Goal: Transaction & Acquisition: Purchase product/service

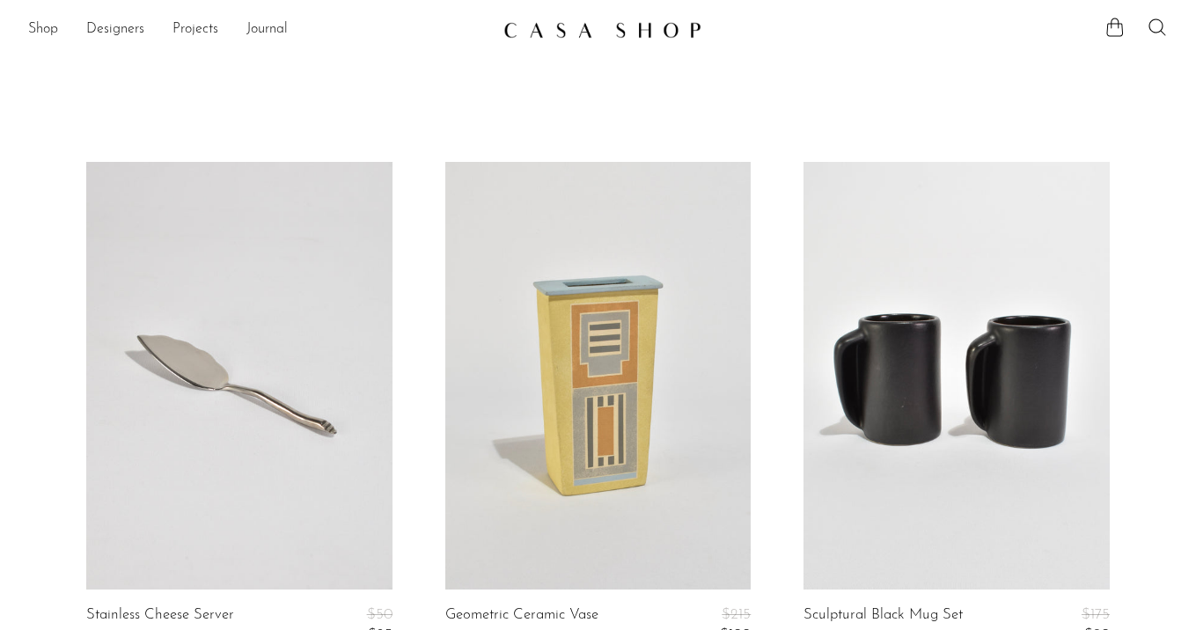
scroll to position [5839, 0]
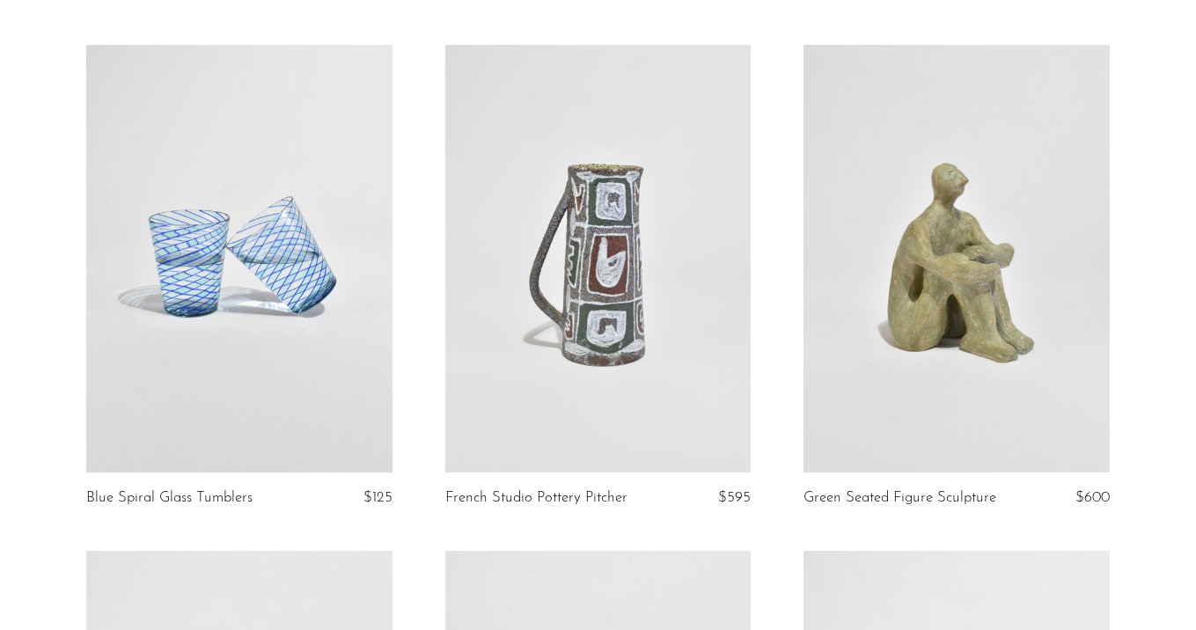
scroll to position [207, 0]
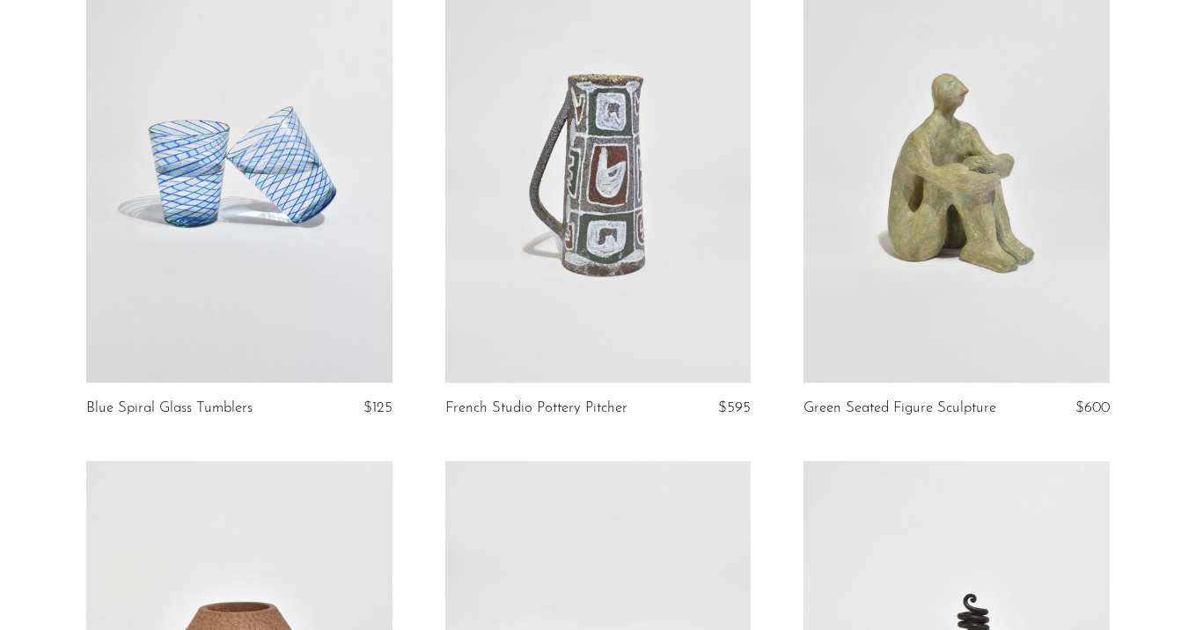
click at [596, 198] on link at bounding box center [598, 169] width 306 height 428
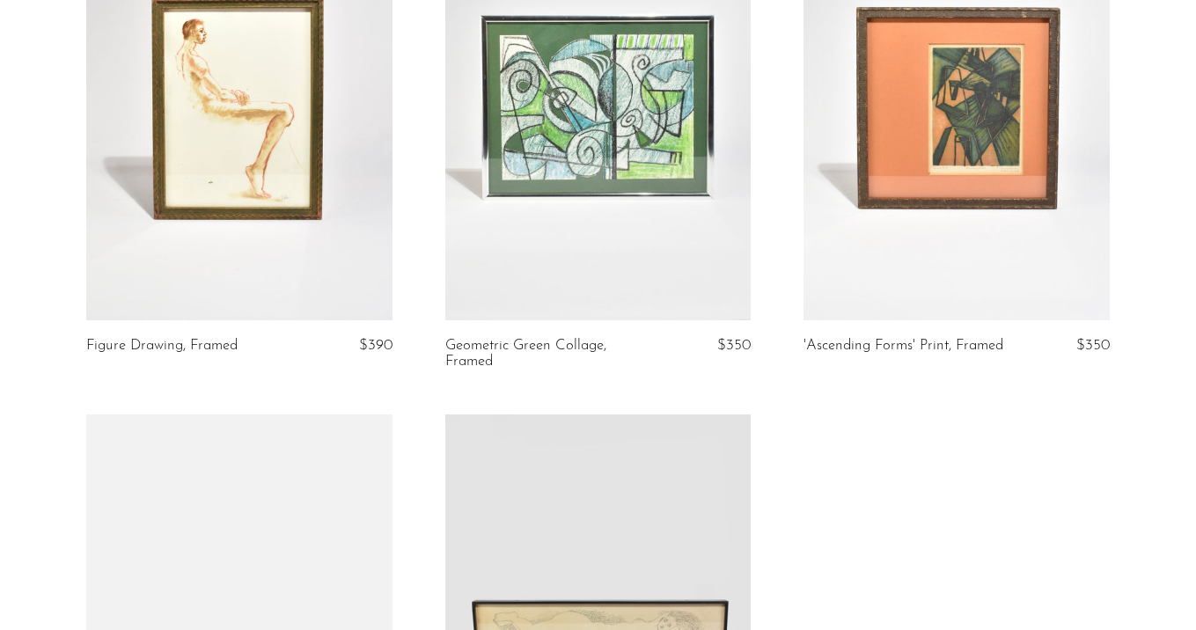
scroll to position [2364, 0]
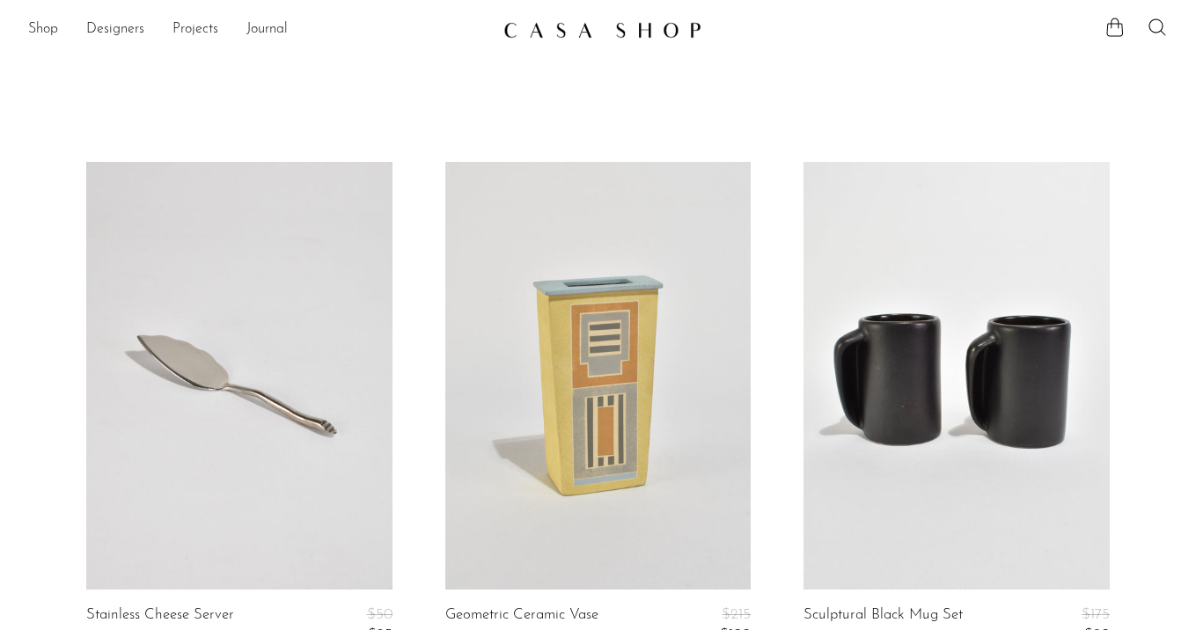
scroll to position [5839, 0]
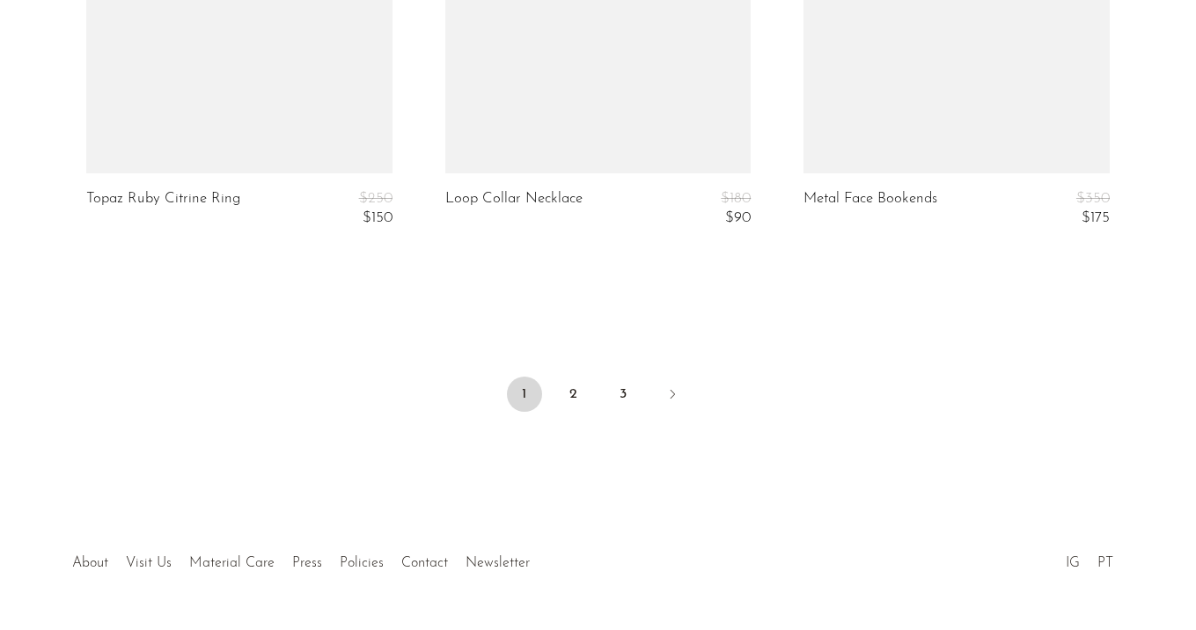
scroll to position [6208, 0]
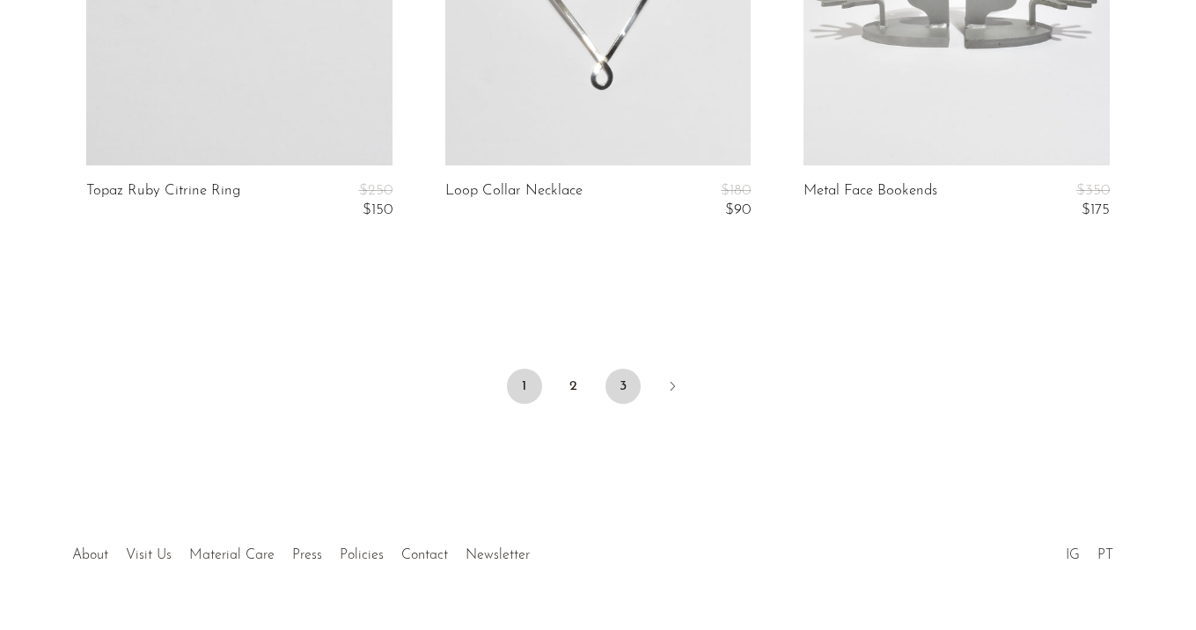
click at [631, 396] on link "3" at bounding box center [622, 386] width 35 height 35
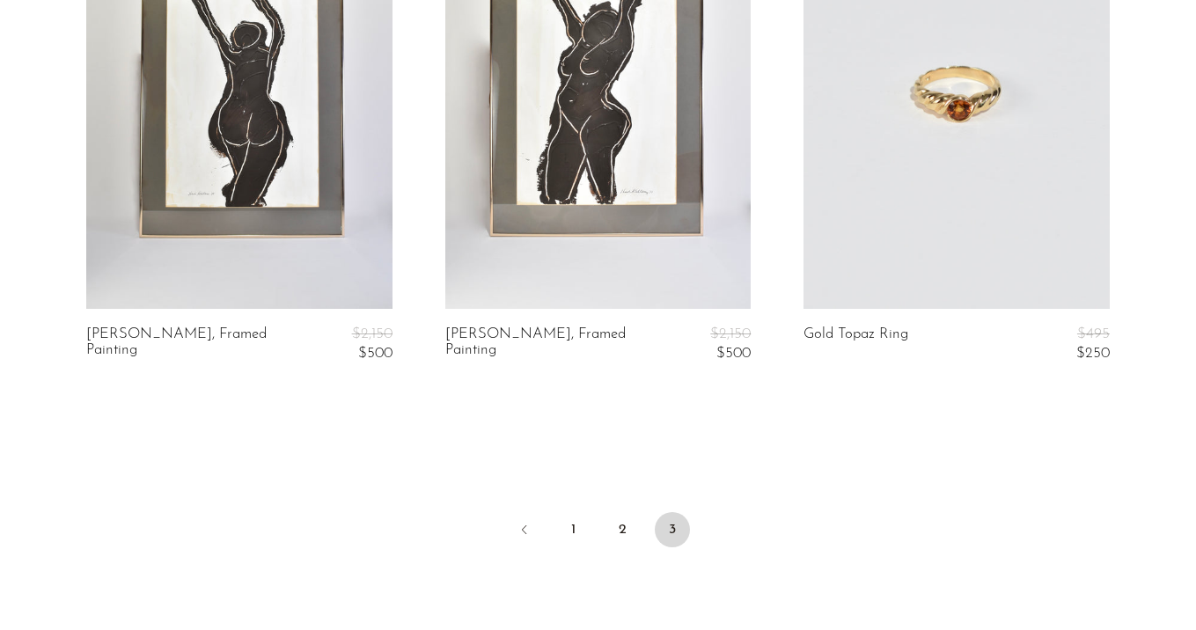
scroll to position [2912, 0]
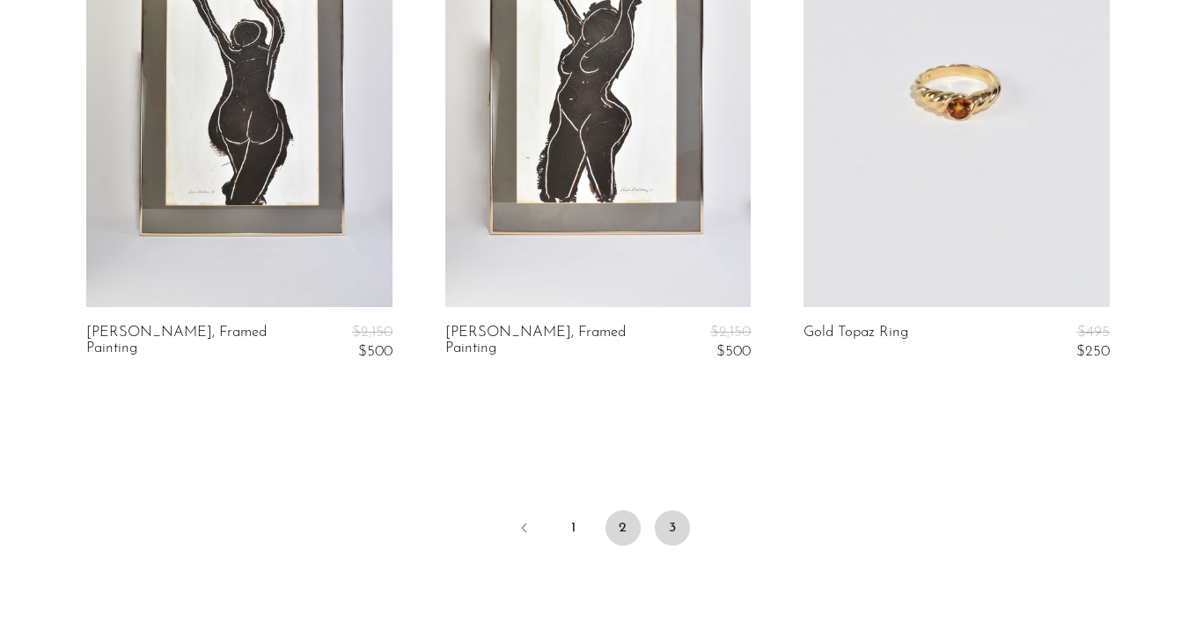
click at [611, 530] on link "2" at bounding box center [622, 527] width 35 height 35
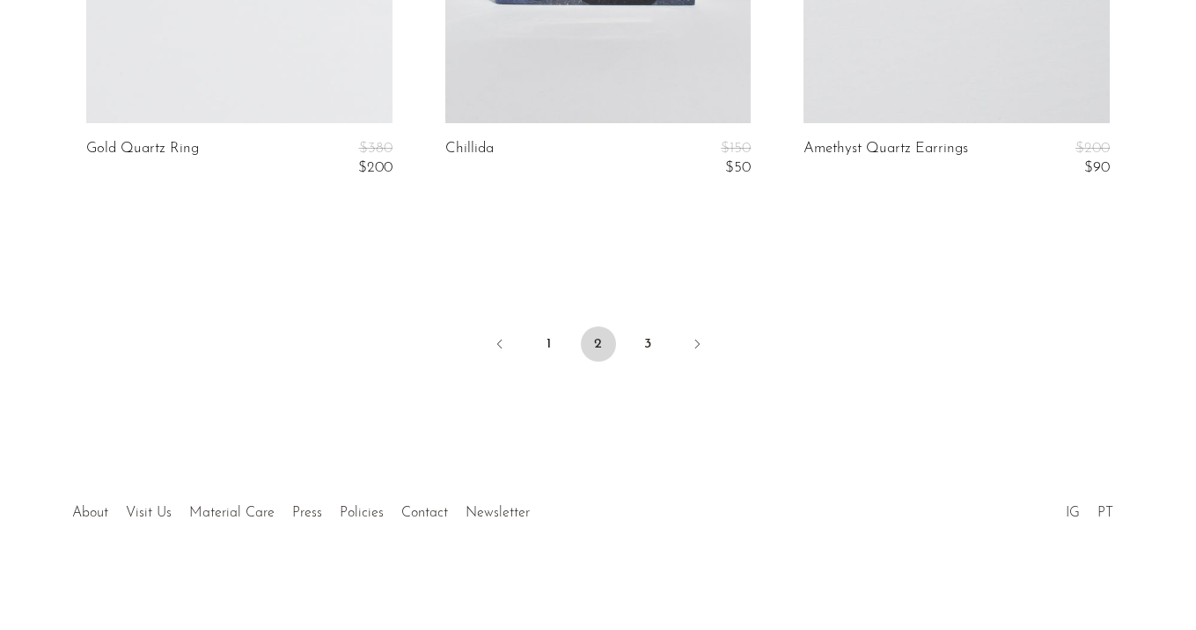
scroll to position [6240, 0]
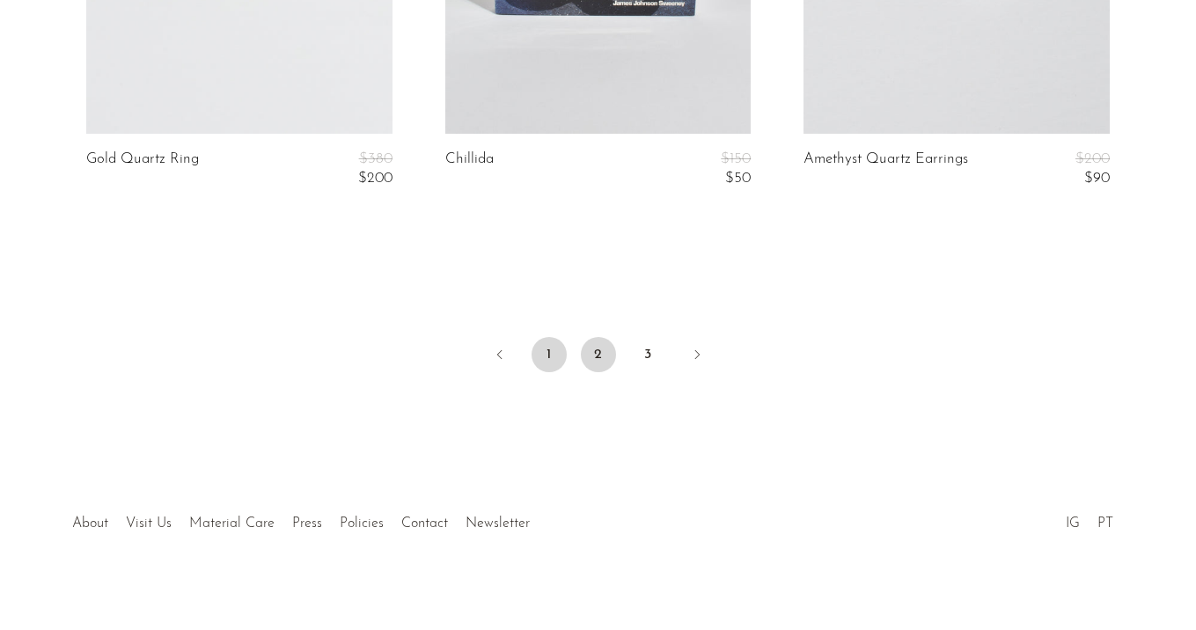
click at [546, 344] on link "1" at bounding box center [548, 354] width 35 height 35
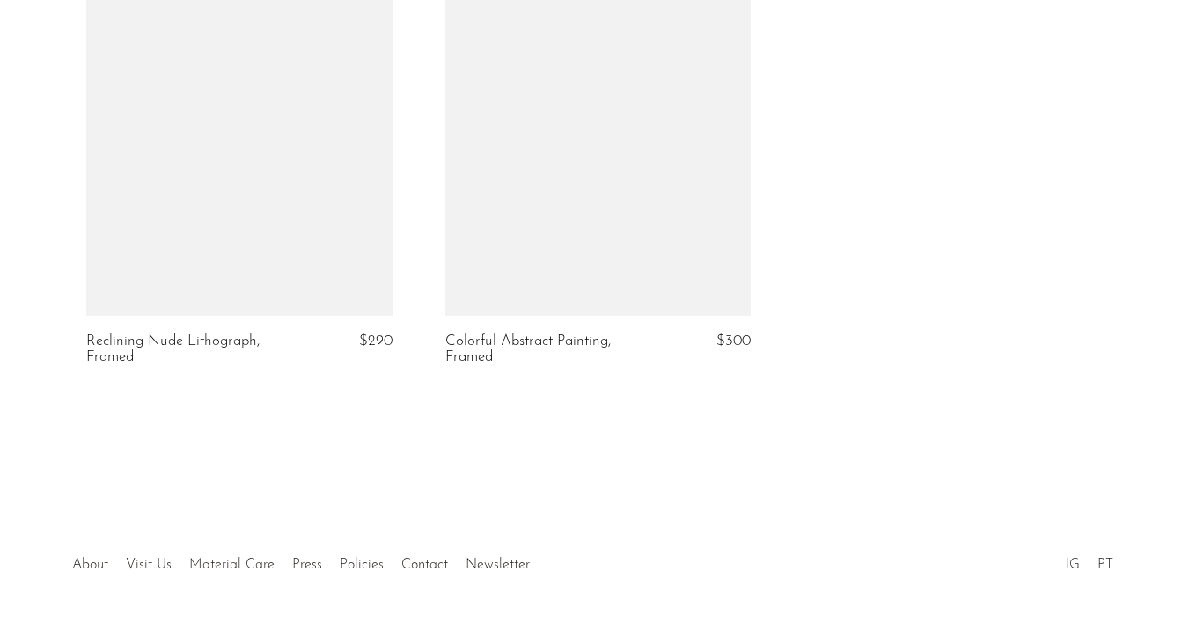
scroll to position [3850, 0]
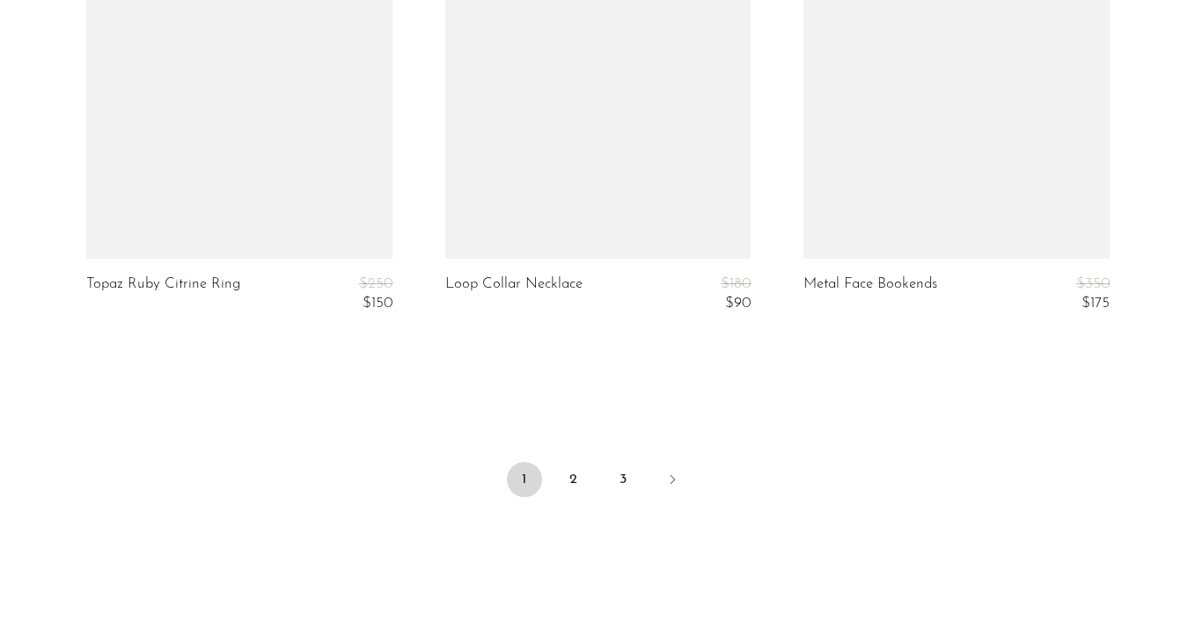
scroll to position [6251, 0]
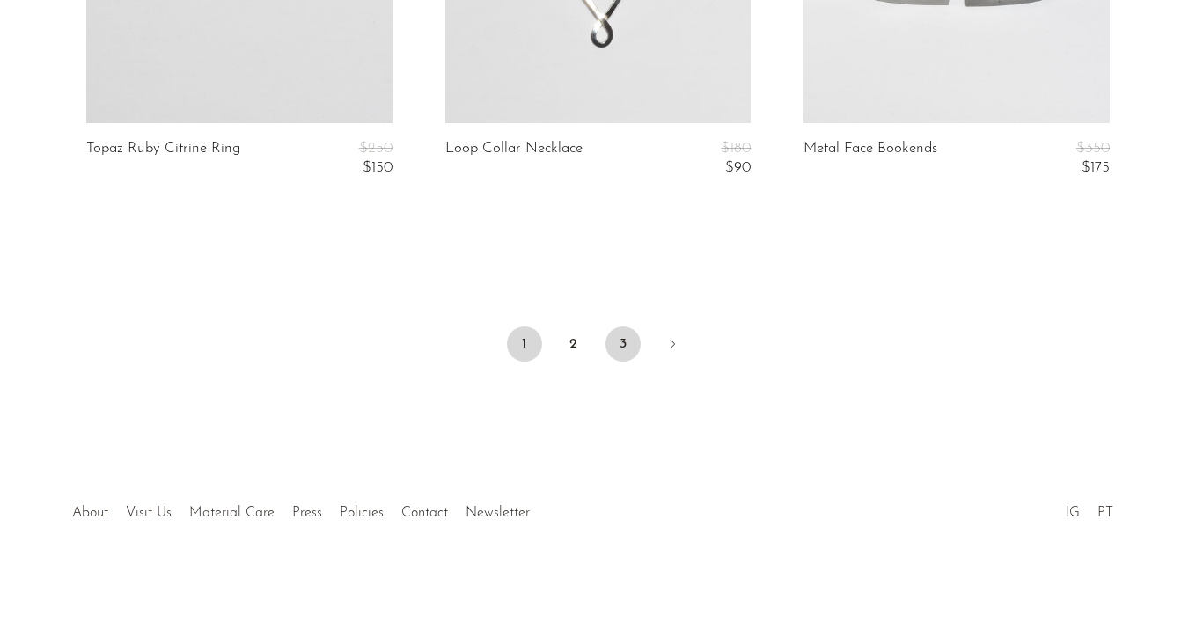
click at [622, 338] on link "3" at bounding box center [622, 343] width 35 height 35
